Goal: Information Seeking & Learning: Learn about a topic

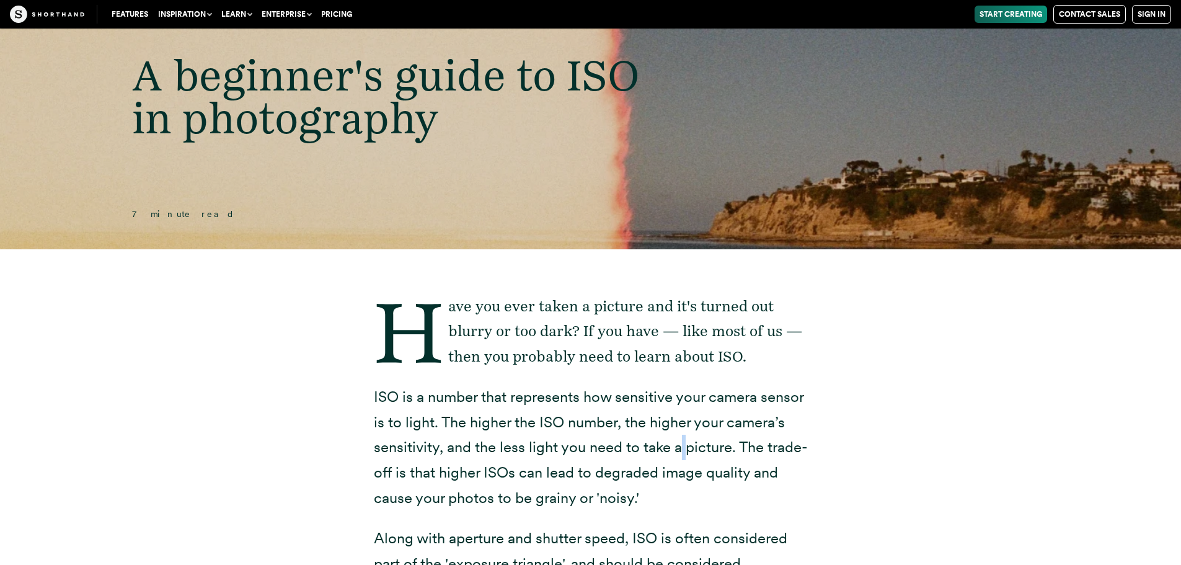
drag, startPoint x: 681, startPoint y: 443, endPoint x: 682, endPoint y: 459, distance: 15.5
click at [682, 459] on p "ISO is a number that represents how sensitive your camera sensor is to light. T…" at bounding box center [591, 447] width 434 height 126
click at [672, 448] on p "ISO is a number that represents how sensitive your camera sensor is to light. T…" at bounding box center [591, 447] width 434 height 126
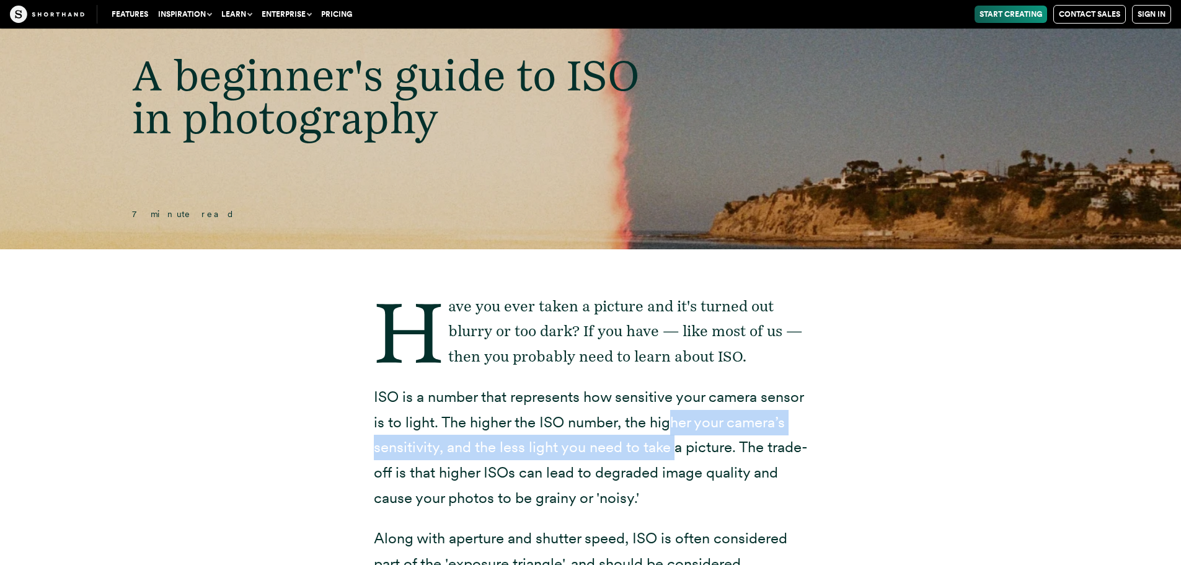
drag, startPoint x: 672, startPoint y: 448, endPoint x: 672, endPoint y: 416, distance: 31.6
click at [672, 416] on p "ISO is a number that represents how sensitive your camera sensor is to light. T…" at bounding box center [591, 447] width 434 height 126
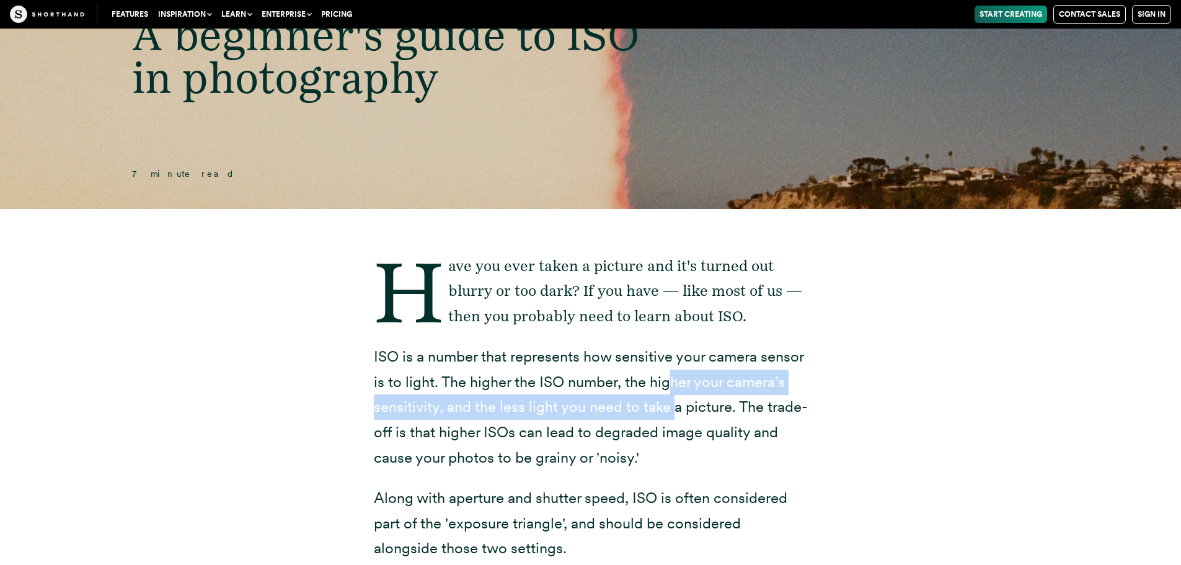
scroll to position [124, 0]
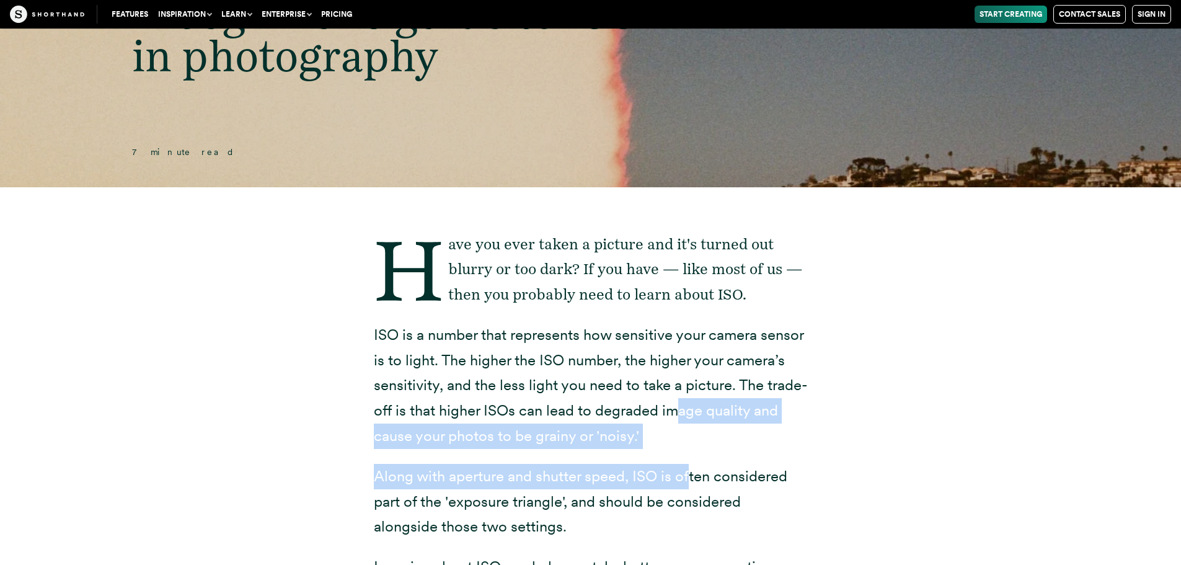
drag, startPoint x: 672, startPoint y: 416, endPoint x: 691, endPoint y: 480, distance: 66.7
drag, startPoint x: 706, startPoint y: 511, endPoint x: 711, endPoint y: 447, distance: 64.6
click at [711, 447] on p "ISO is a number that represents how sensitive your camera sensor is to light. T…" at bounding box center [591, 385] width 434 height 126
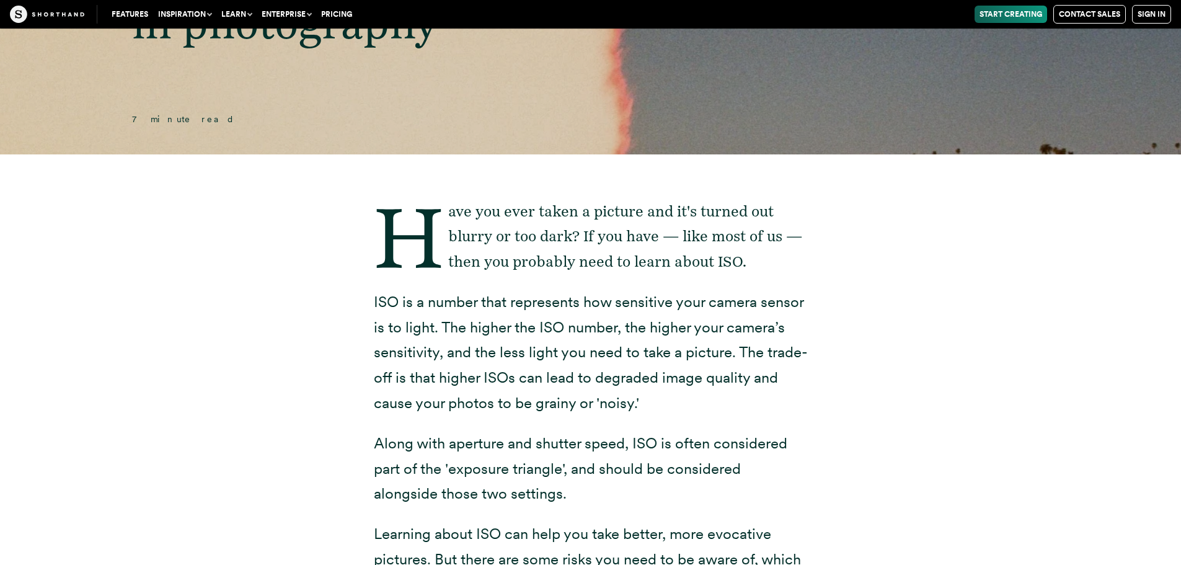
scroll to position [186, 0]
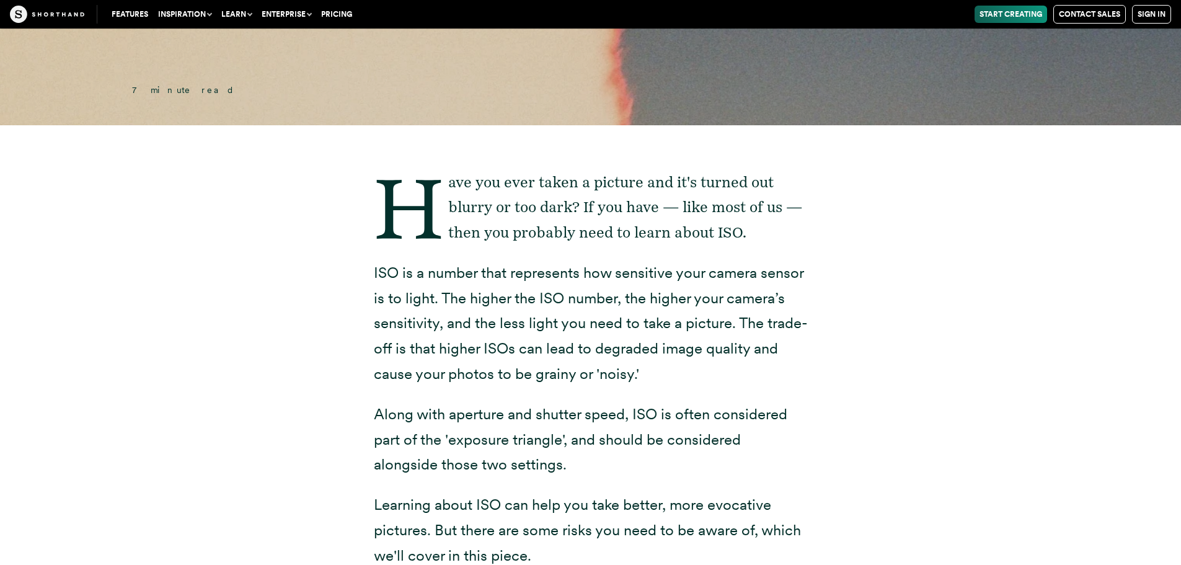
drag, startPoint x: 711, startPoint y: 447, endPoint x: 702, endPoint y: 472, distance: 27.1
click at [702, 472] on div "Have you ever taken a picture and it's turned out blurry or too dark? If you ha…" at bounding box center [591, 530] width 434 height 721
click at [710, 496] on p "Learning about ISO can help you take better, more evocative pictures. But there…" at bounding box center [591, 530] width 434 height 76
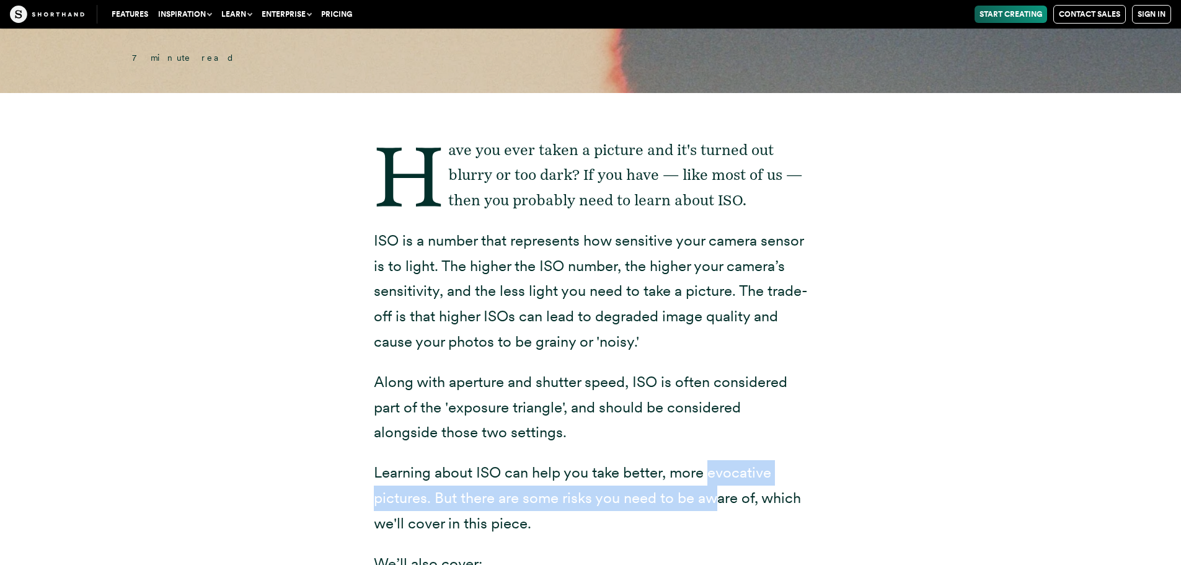
scroll to position [248, 0]
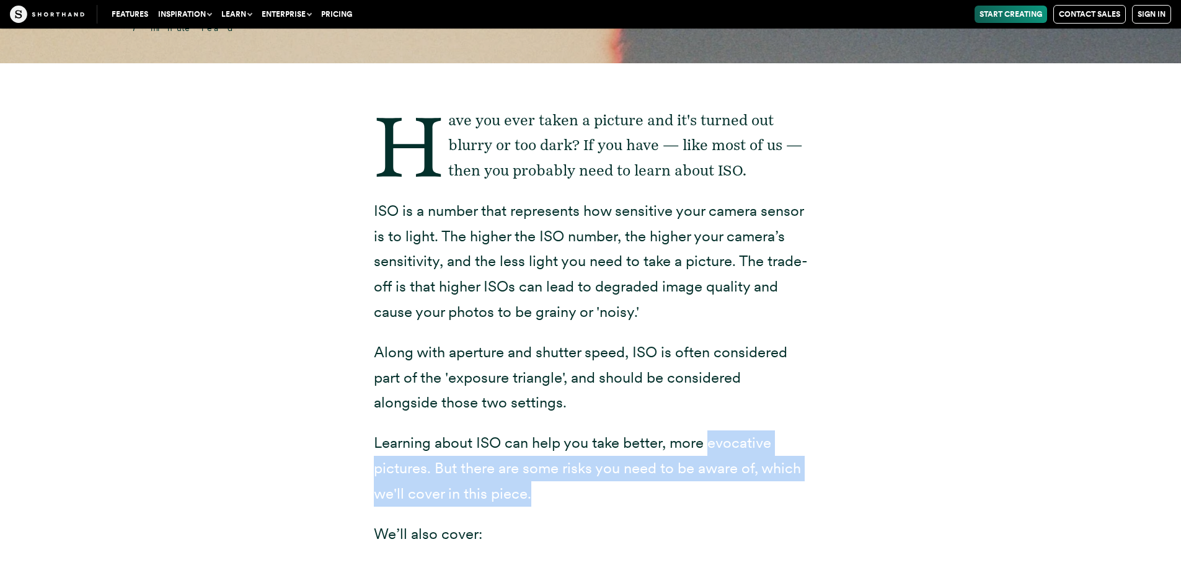
drag, startPoint x: 711, startPoint y: 480, endPoint x: 718, endPoint y: 503, distance: 23.9
click at [718, 503] on div "Have you ever taken a picture and it's turned out blurry or too dark? If you ha…" at bounding box center [591, 468] width 434 height 721
click at [718, 503] on p "Learning about ISO can help you take better, more evocative pictures. But there…" at bounding box center [591, 468] width 434 height 76
drag, startPoint x: 710, startPoint y: 465, endPoint x: 710, endPoint y: 430, distance: 34.7
click at [710, 430] on p "Learning about ISO can help you take better, more evocative pictures. But there…" at bounding box center [591, 468] width 434 height 76
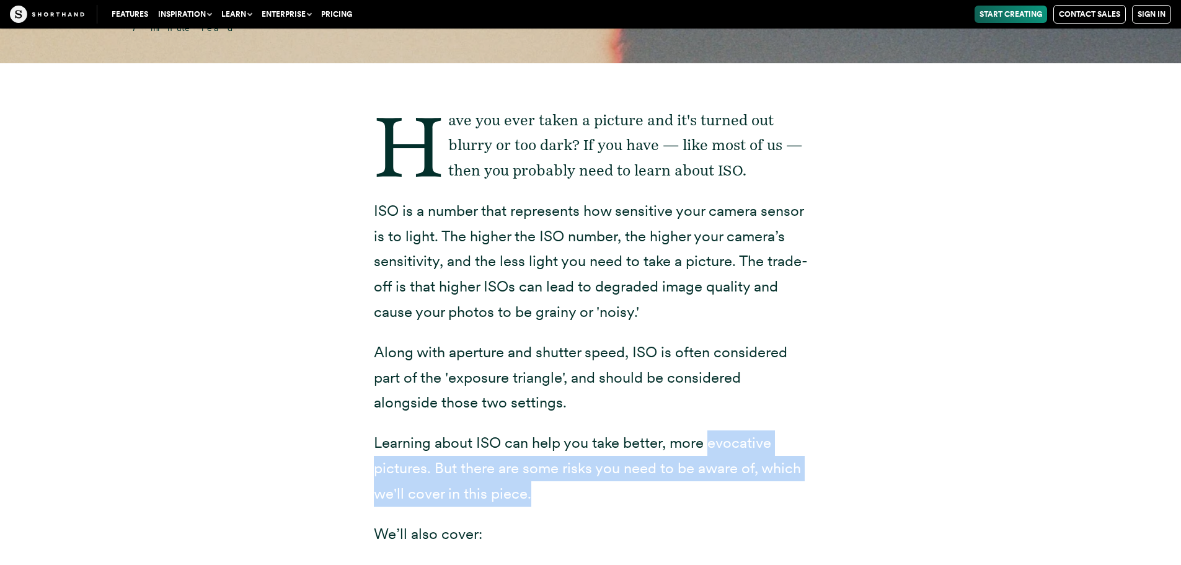
click at [710, 430] on p "Learning about ISO can help you take better, more evocative pictures. But there…" at bounding box center [591, 468] width 434 height 76
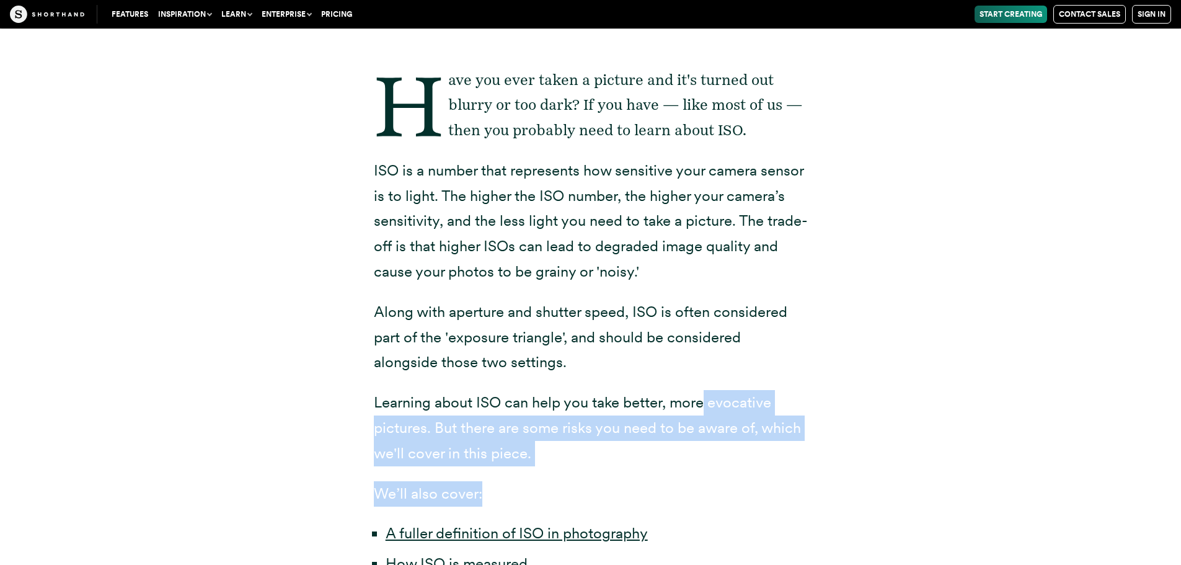
drag, startPoint x: 701, startPoint y: 424, endPoint x: 690, endPoint y: 488, distance: 65.3
click at [690, 488] on div "Have you ever taken a picture and it's turned out blurry or too dark? If you ha…" at bounding box center [591, 428] width 434 height 721
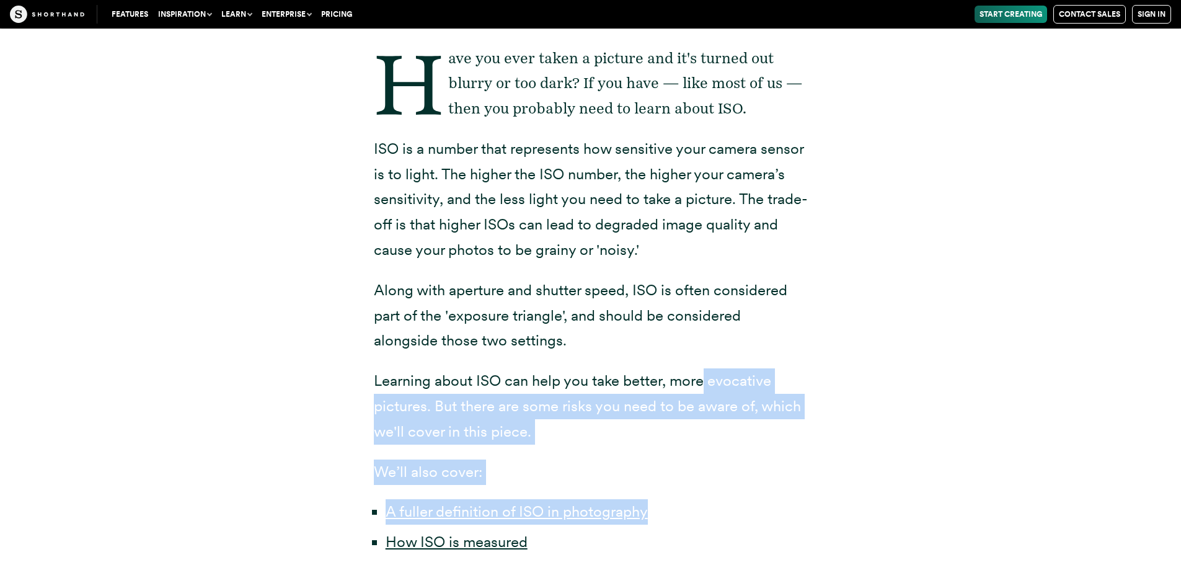
click at [670, 467] on p "We’ll also cover:" at bounding box center [591, 471] width 434 height 25
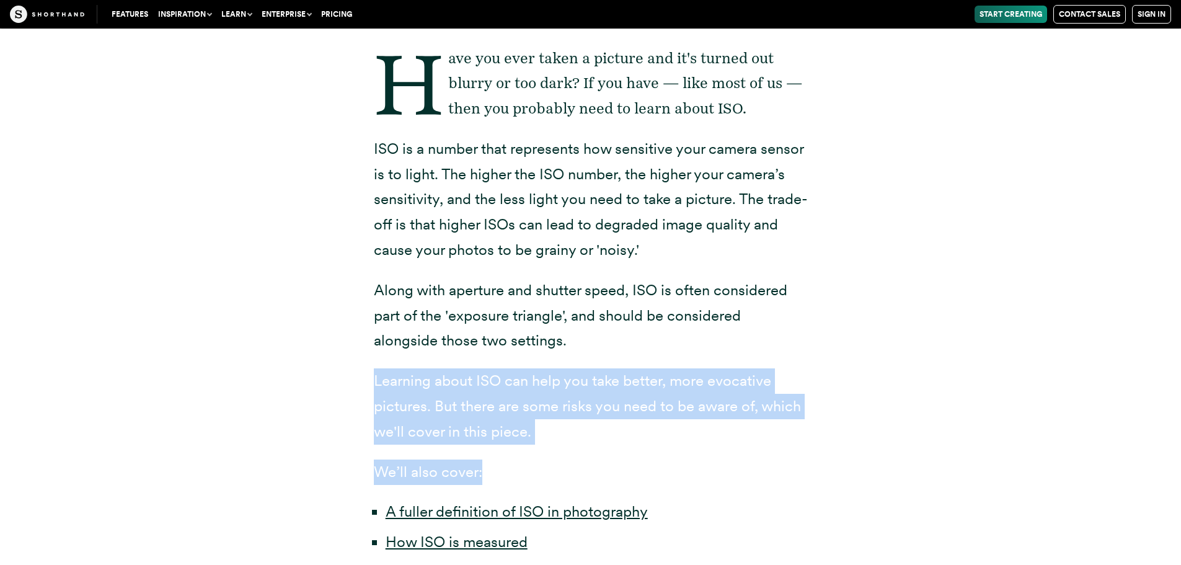
drag, startPoint x: 657, startPoint y: 443, endPoint x: 653, endPoint y: 352, distance: 91.2
click at [653, 352] on div "Have you ever taken a picture and it's turned out blurry or too dark? If you ha…" at bounding box center [591, 406] width 434 height 721
click at [653, 352] on p "Along with aperture and shutter speed, ISO is often considered part of the 'exp…" at bounding box center [591, 316] width 434 height 76
drag, startPoint x: 653, startPoint y: 352, endPoint x: 677, endPoint y: 452, distance: 103.4
click at [677, 452] on div "Have you ever taken a picture and it's turned out blurry or too dark? If you ha…" at bounding box center [591, 406] width 434 height 721
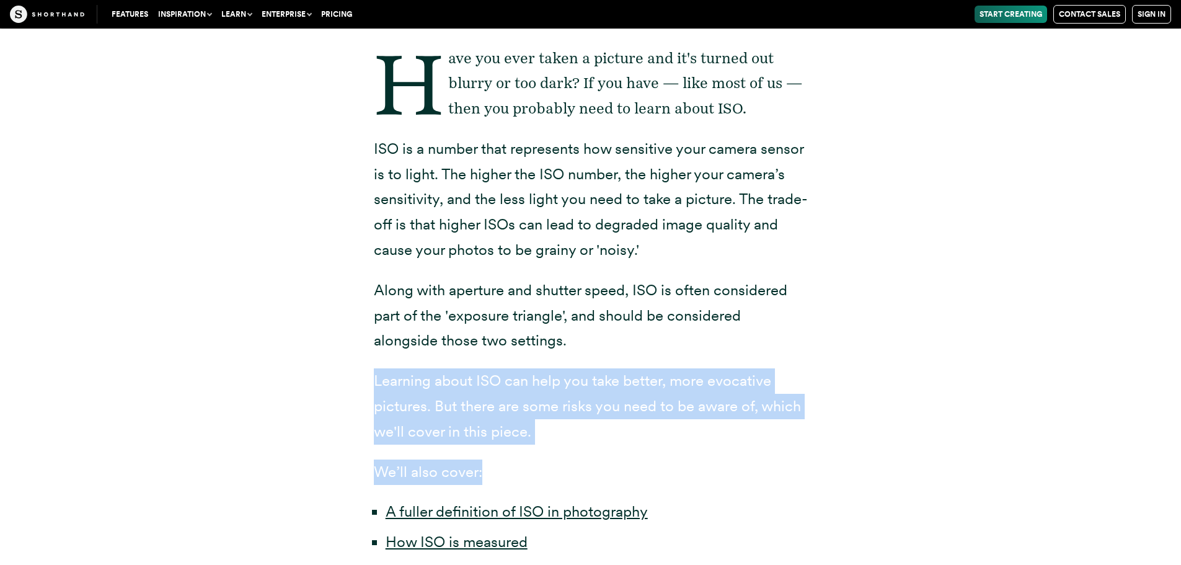
click at [677, 452] on div "Have you ever taken a picture and it's turned out blurry or too dark? If you ha…" at bounding box center [591, 406] width 434 height 721
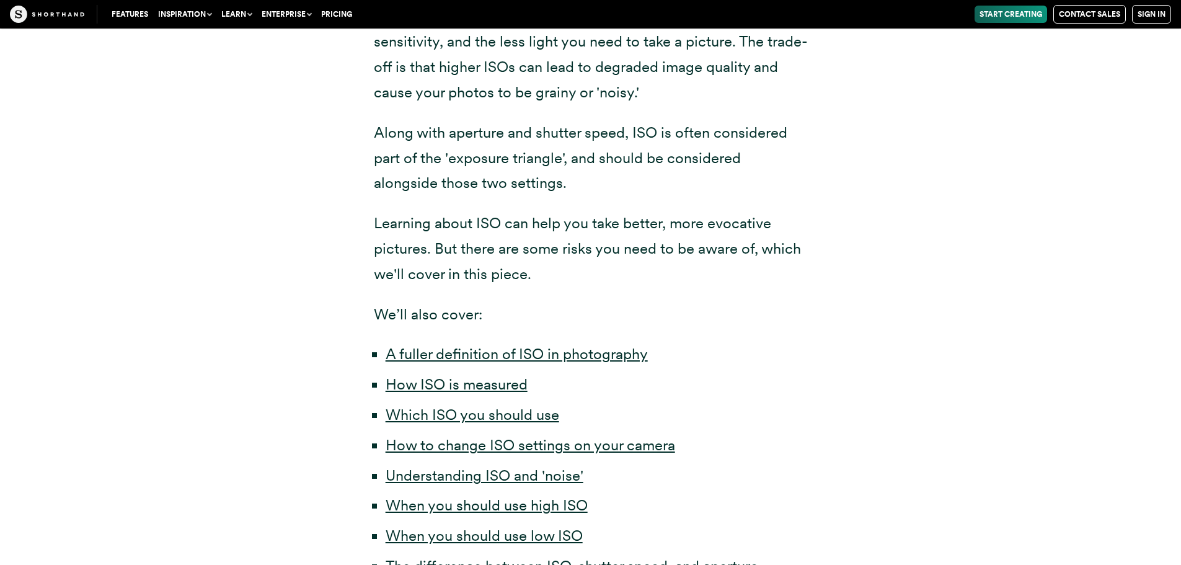
scroll to position [496, 0]
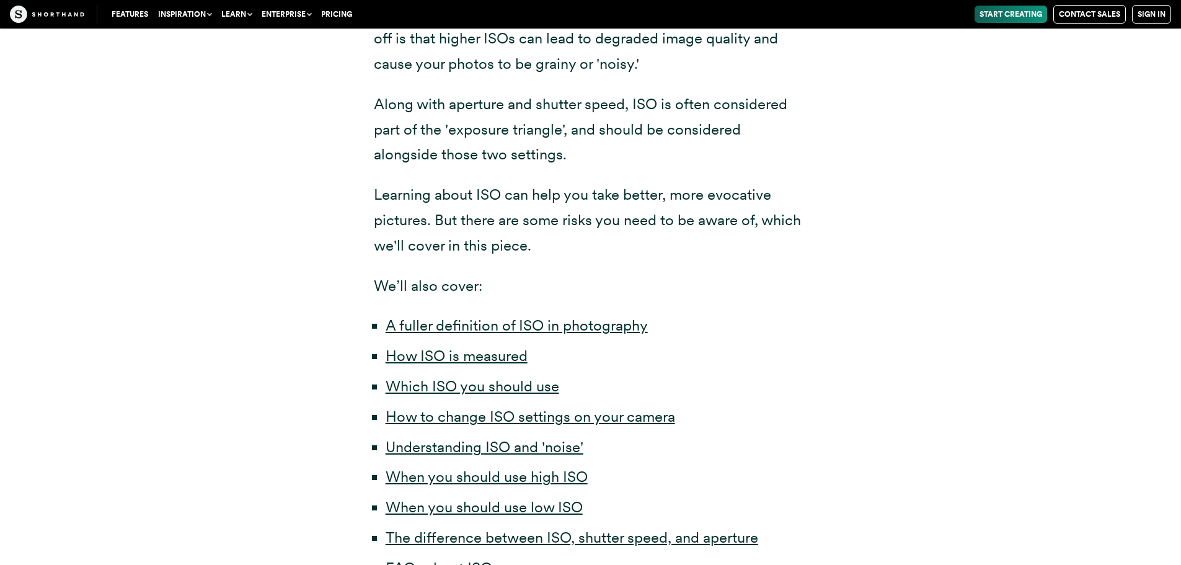
drag, startPoint x: 221, startPoint y: 556, endPoint x: 229, endPoint y: 489, distance: 68.0
click at [221, 556] on div "Have you ever taken a picture and it's turned out blurry or too dark? If you ha…" at bounding box center [590, 223] width 967 height 817
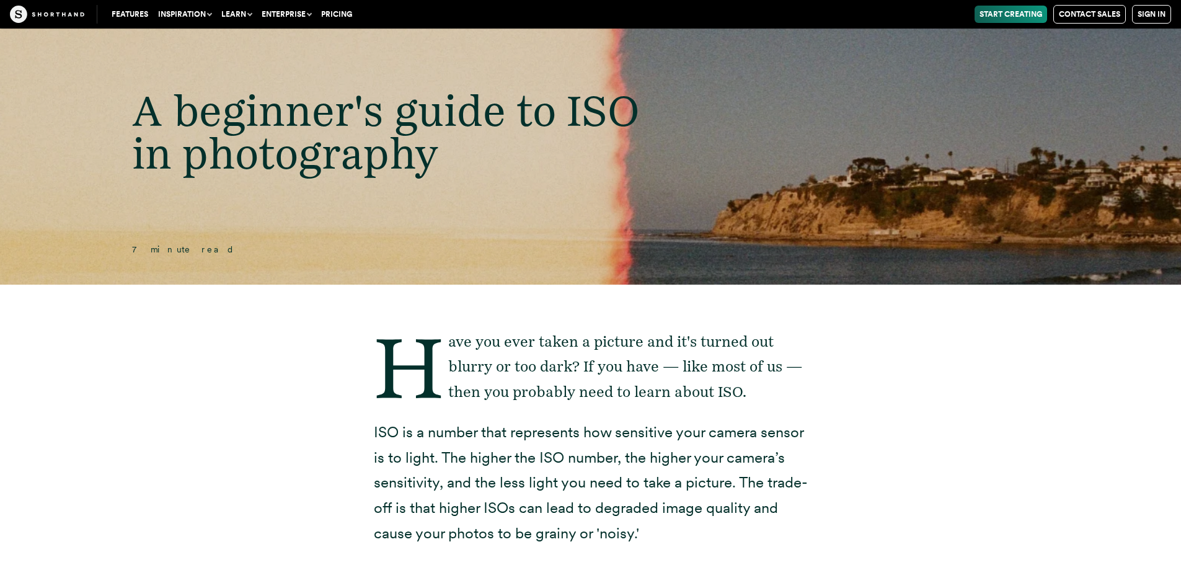
scroll to position [0, 0]
